Goal: Information Seeking & Learning: Learn about a topic

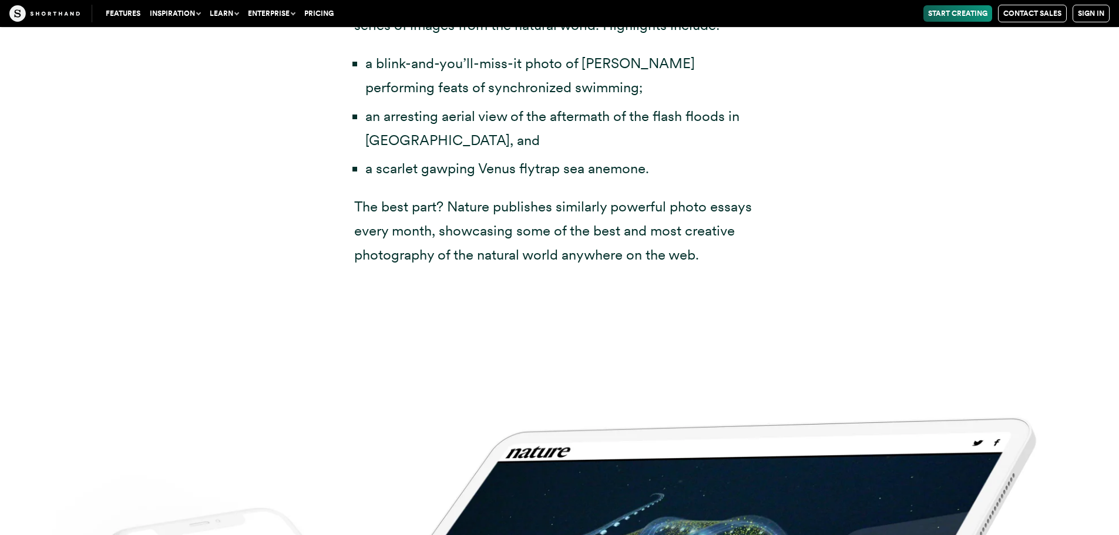
scroll to position [4171, 0]
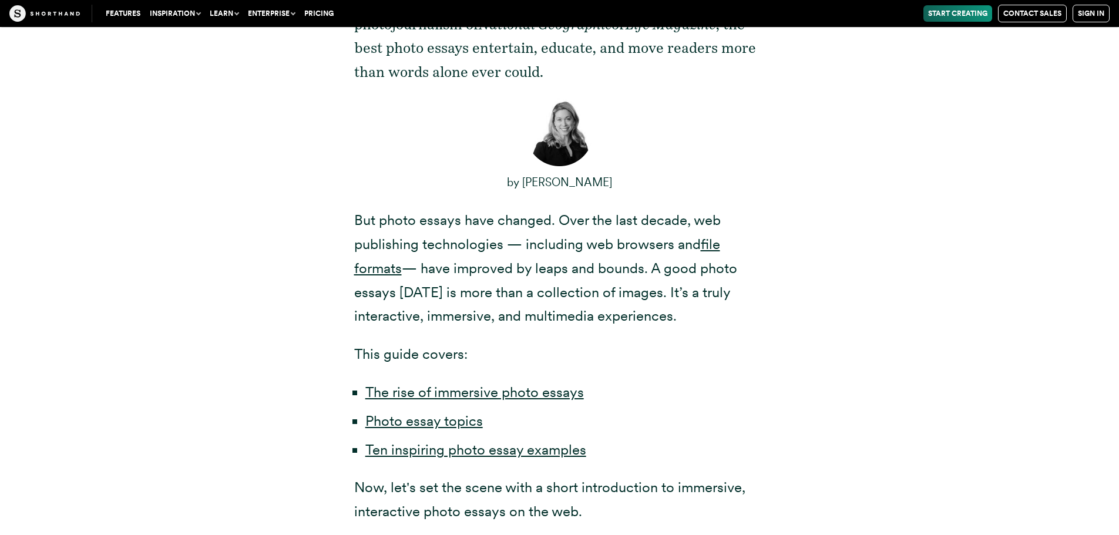
scroll to position [646, 0]
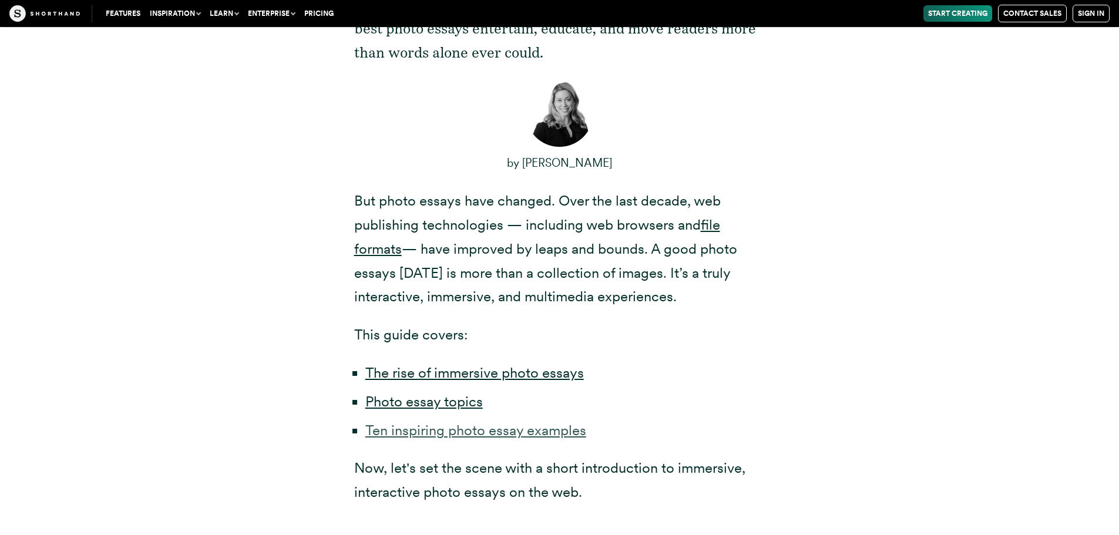
click at [395, 429] on link "Ten inspiring photo essay examples" at bounding box center [475, 430] width 221 height 17
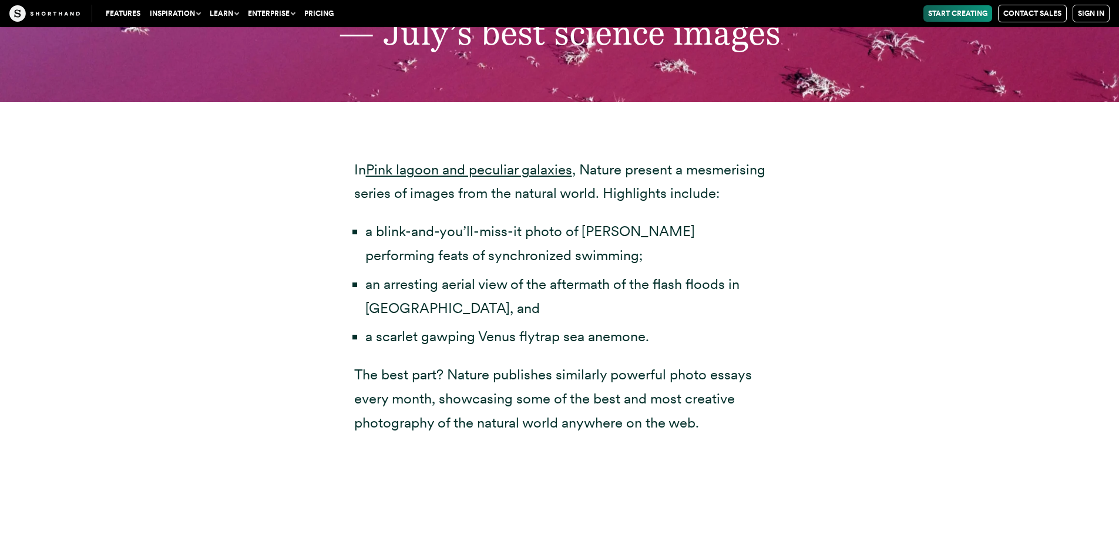
scroll to position [3898, 0]
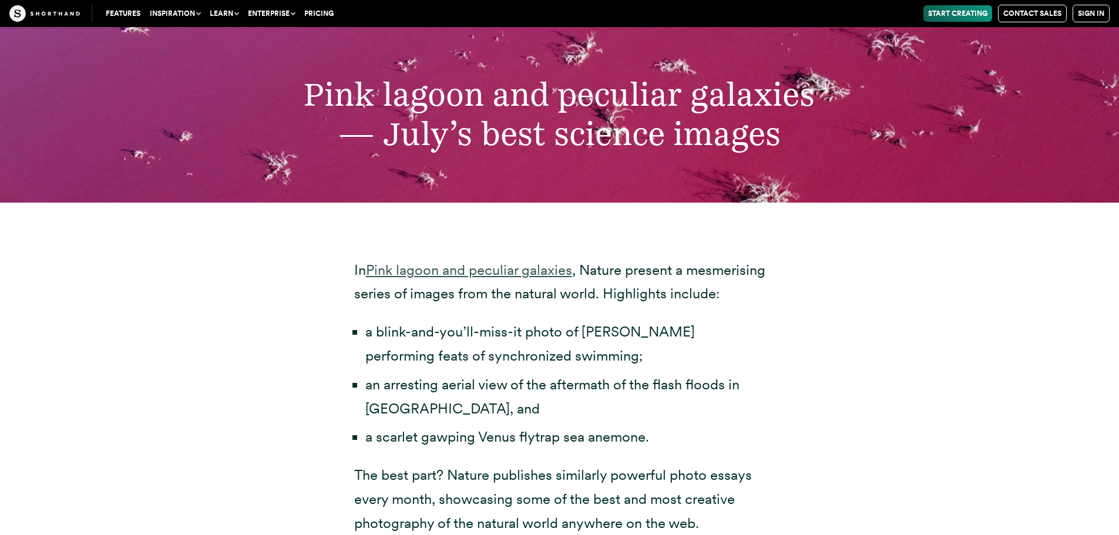
click at [432, 261] on link "Pink lagoon and peculiar galaxies" at bounding box center [469, 269] width 206 height 17
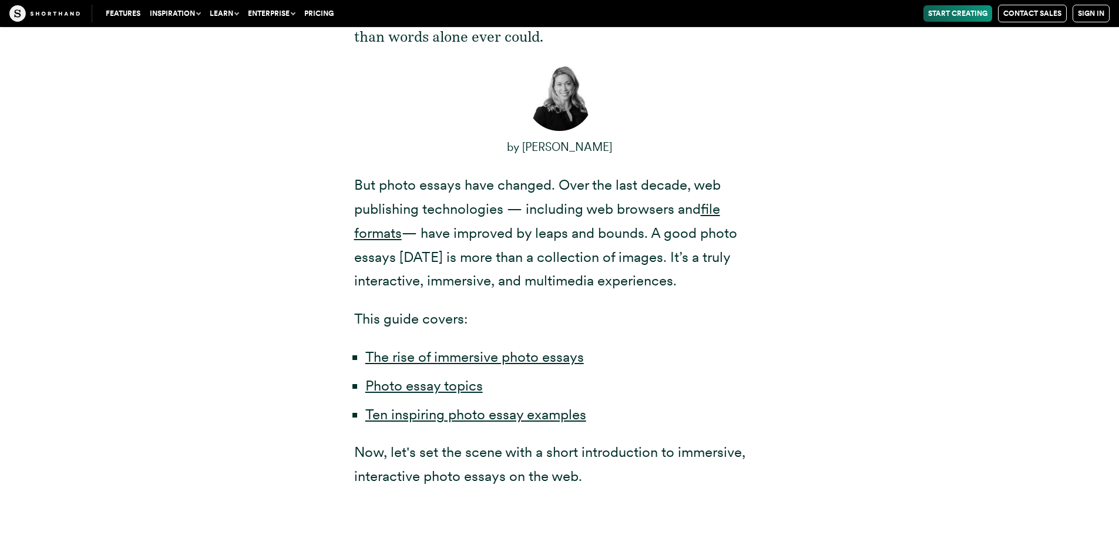
scroll to position [646, 0]
